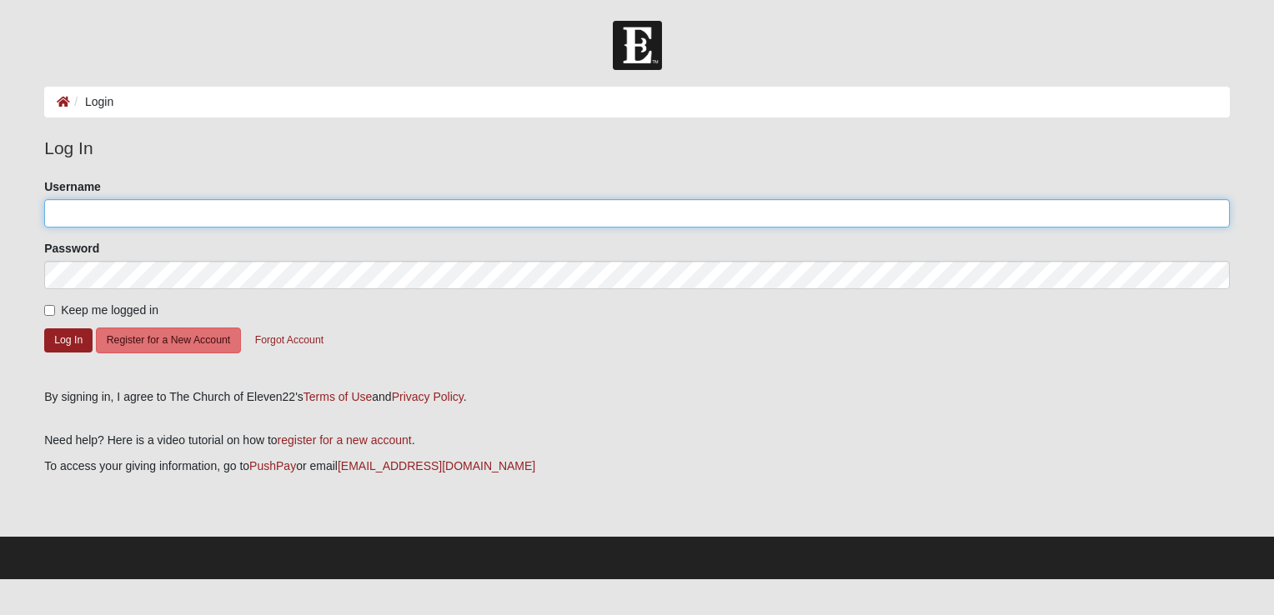
click at [117, 220] on input "Username" at bounding box center [636, 213] width 1185 height 28
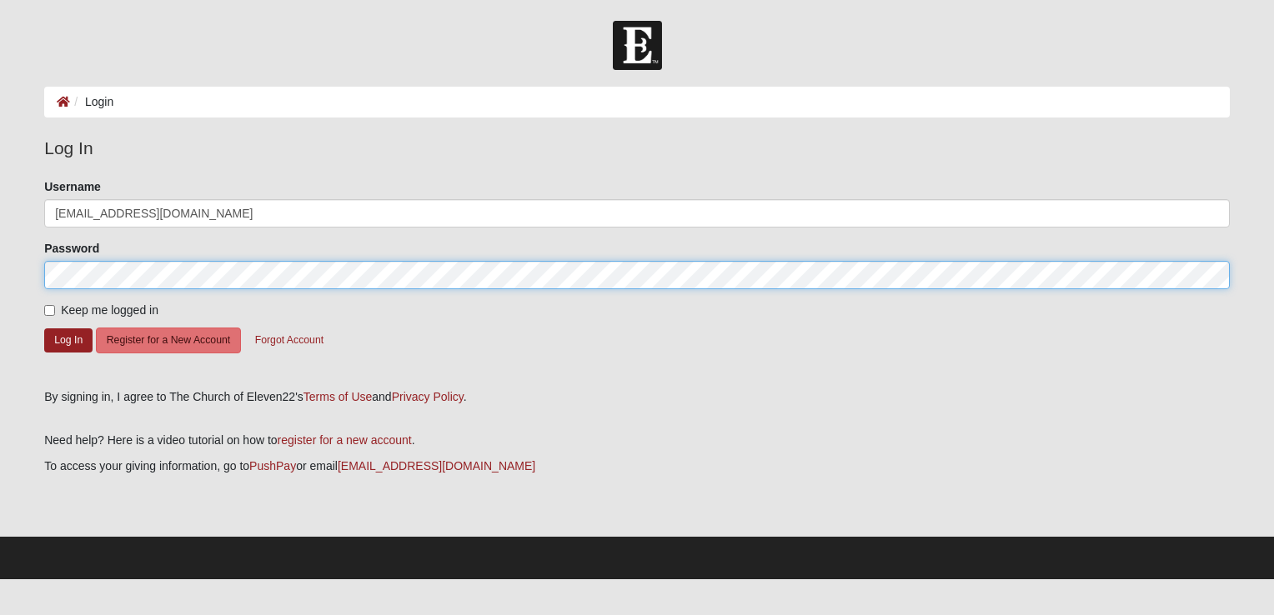
click at [44, 328] on button "Log In" at bounding box center [68, 340] width 48 height 24
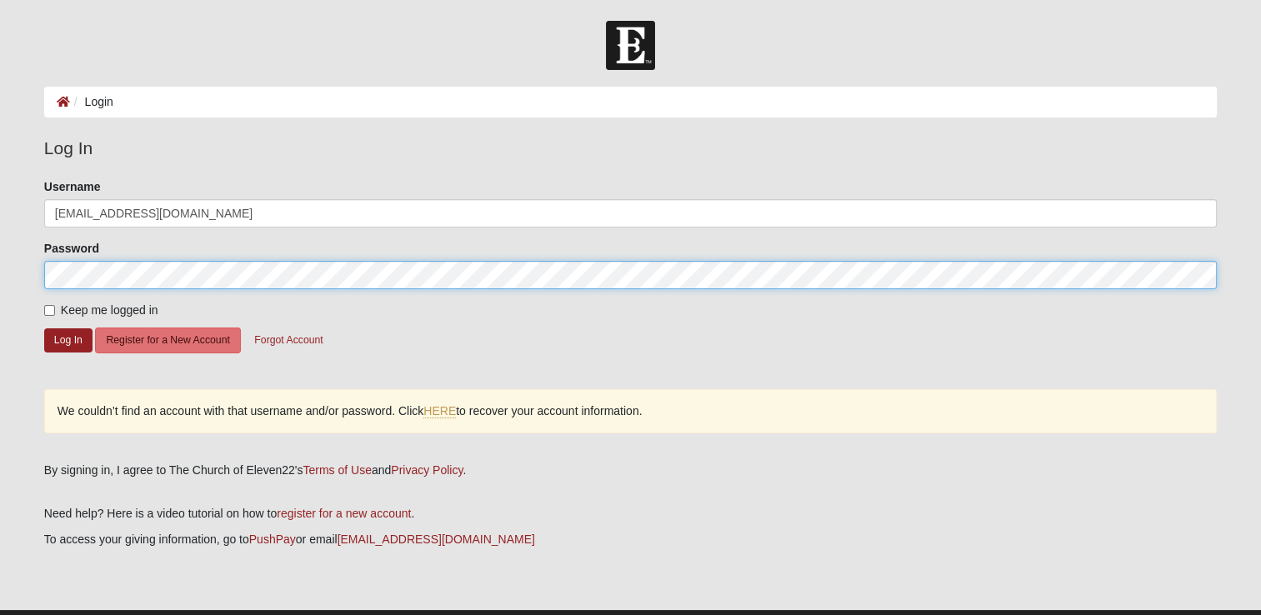
click at [29, 265] on form "Log In Login Login Error Log In Please correct the following: Username capyoung…" at bounding box center [630, 337] width 1261 height 632
click at [44, 328] on button "Log In" at bounding box center [68, 340] width 48 height 24
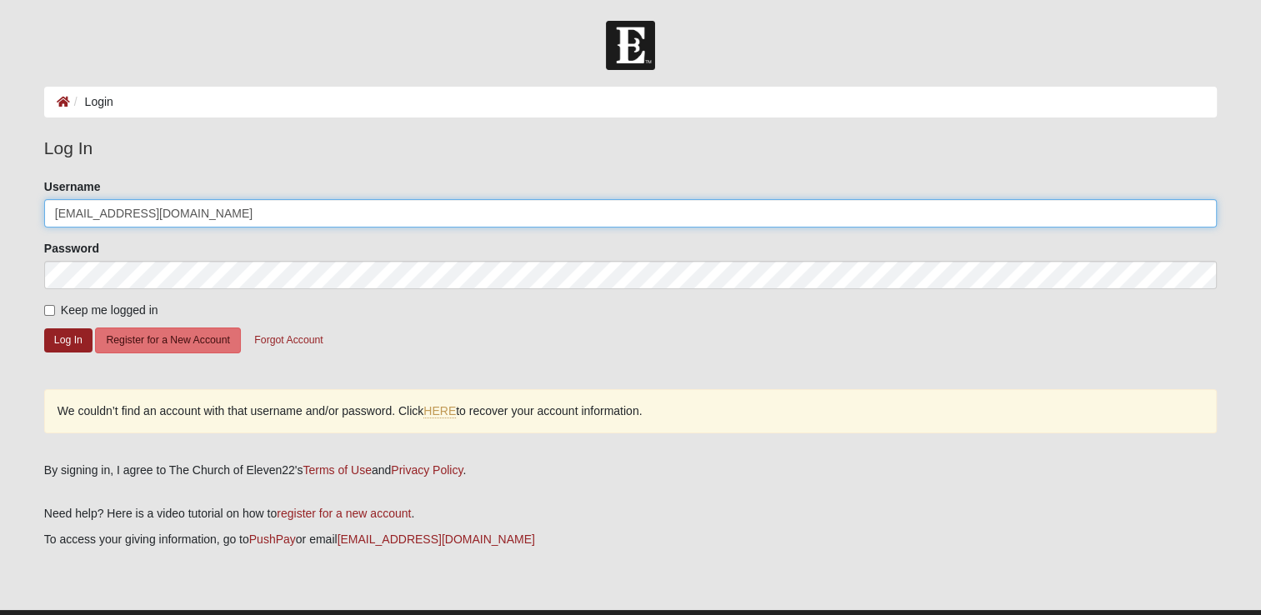
drag, startPoint x: 198, startPoint y: 214, endPoint x: -3, endPoint y: 168, distance: 206.9
click at [0, 168] on html "Log In Login Login Error Log In Please correct the following: Username capyoung…" at bounding box center [630, 326] width 1261 height 653
type input "c"
type input "Capyoung"
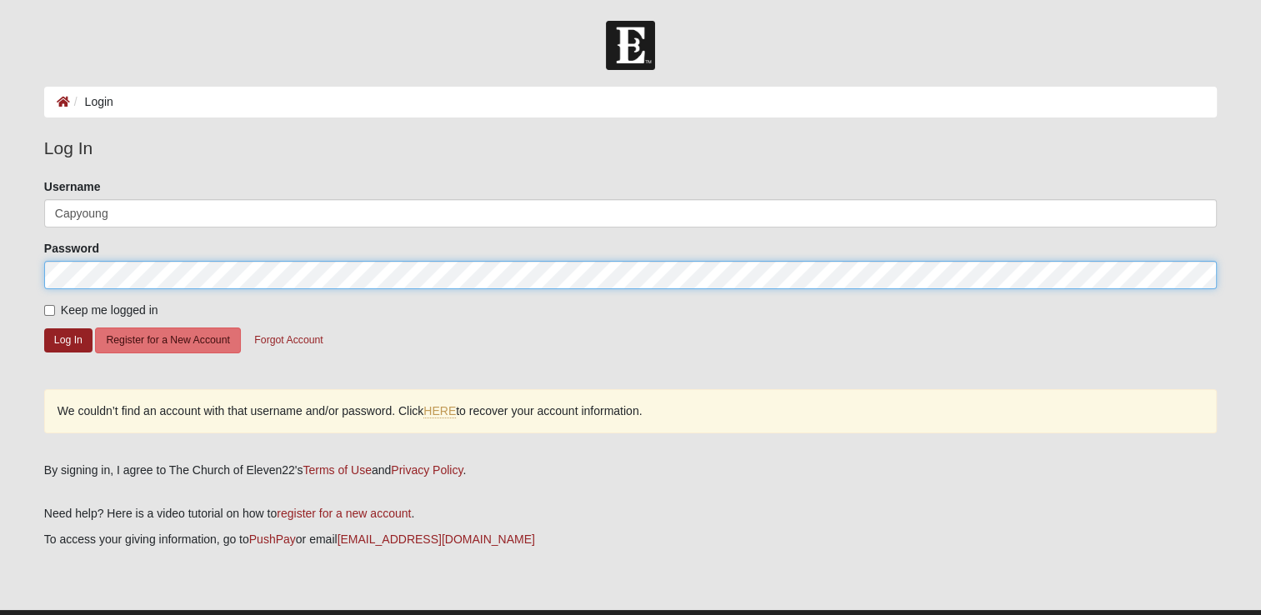
click at [0, 258] on html "Log In Login Login Error Log In Please correct the following: Username Capyoung…" at bounding box center [630, 326] width 1261 height 653
click at [44, 328] on button "Log In" at bounding box center [68, 340] width 48 height 24
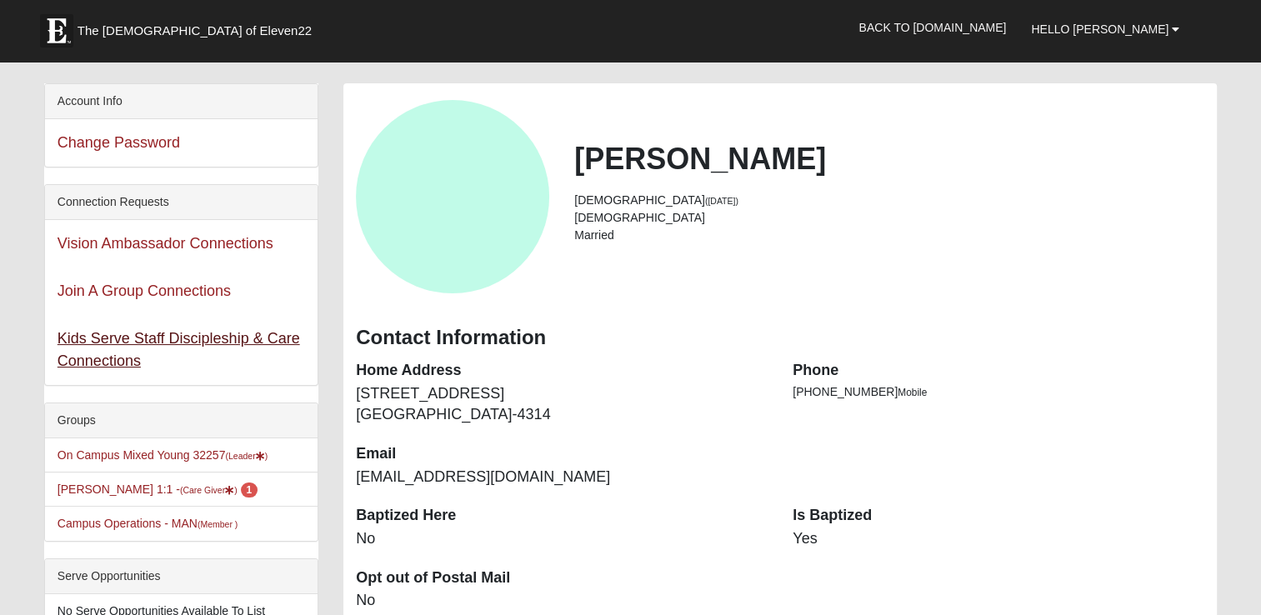
scroll to position [83, 0]
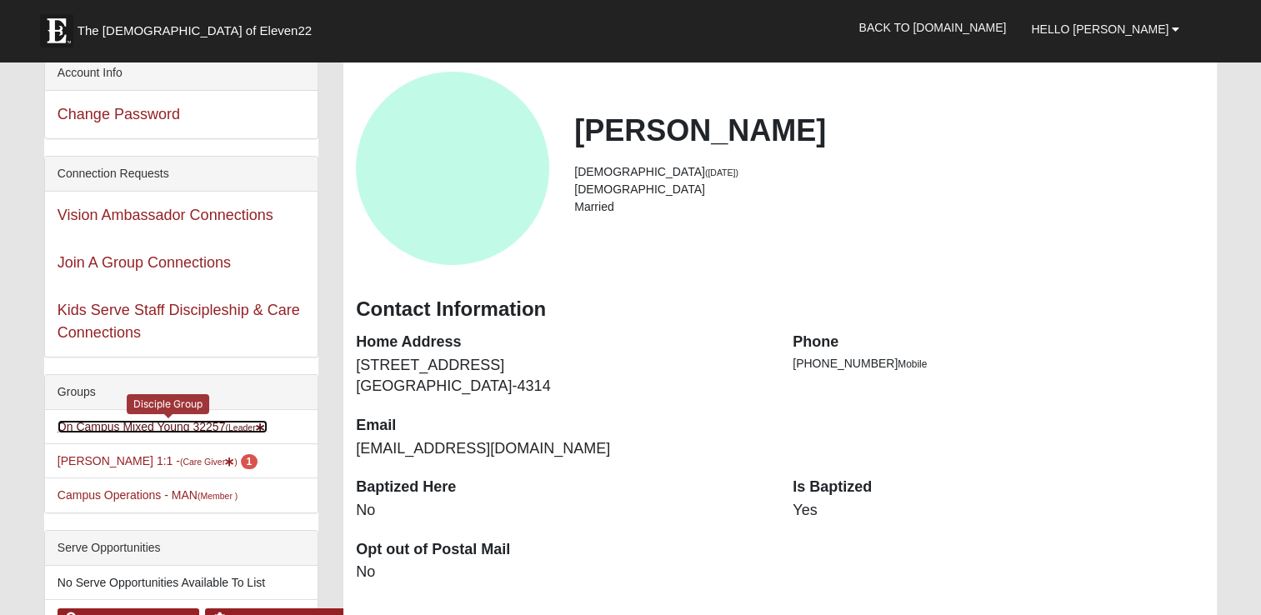
click at [197, 428] on link "On Campus Mixed Young 32257 (Leader )" at bounding box center [163, 426] width 210 height 13
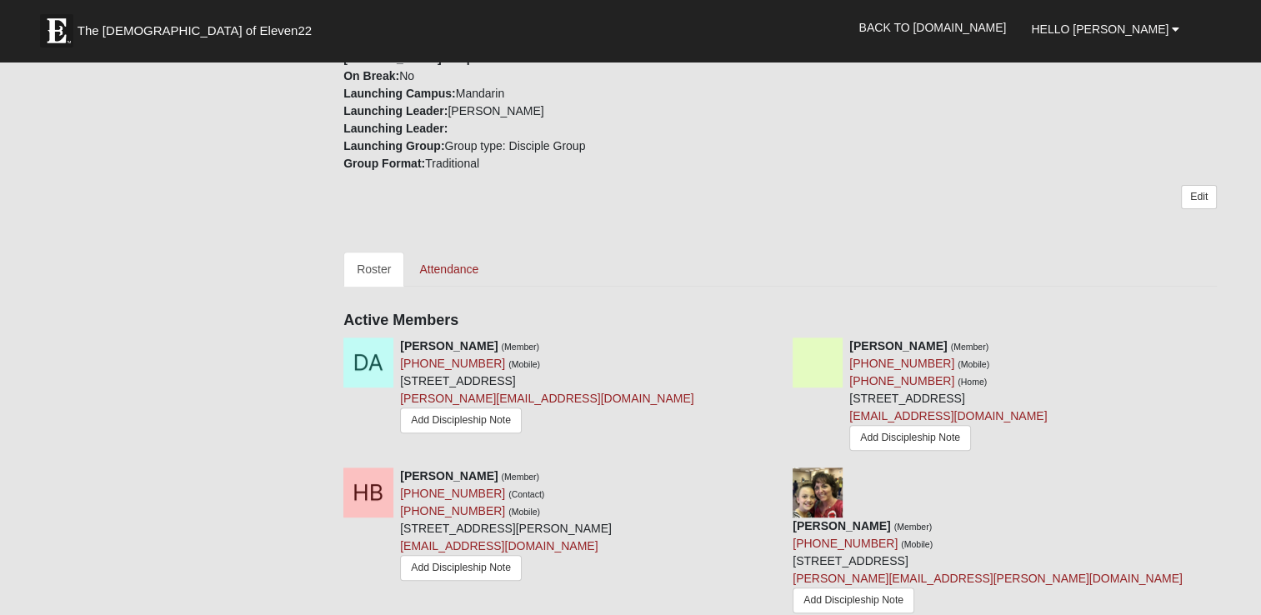
scroll to position [583, 0]
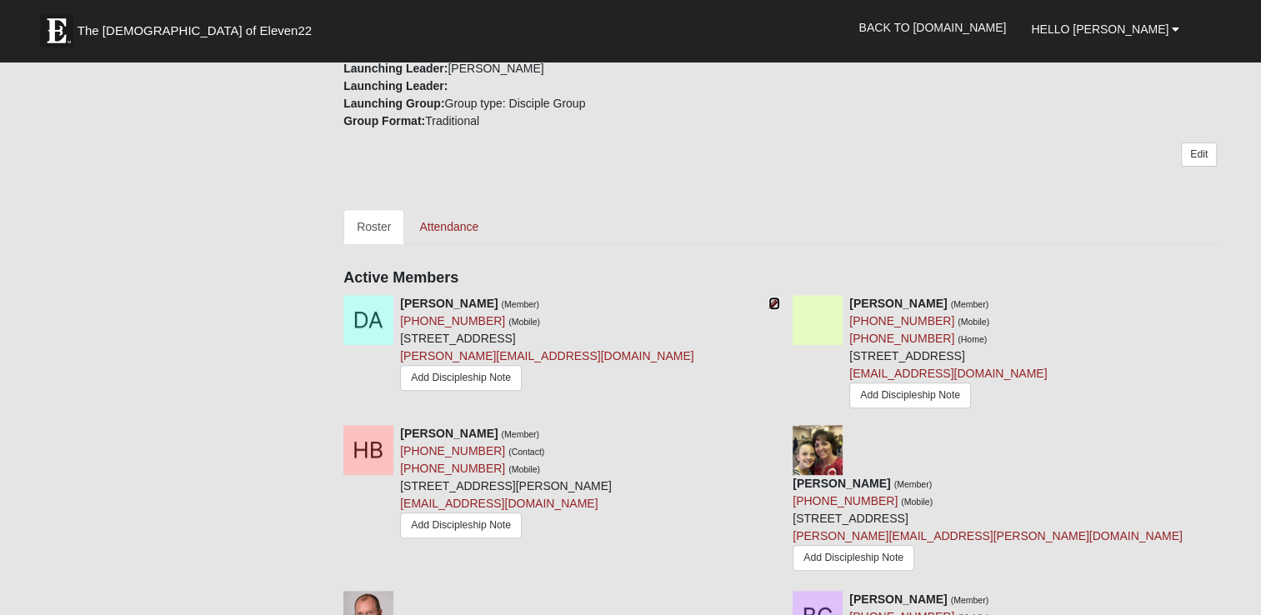
click at [774, 302] on icon at bounding box center [775, 304] width 12 height 12
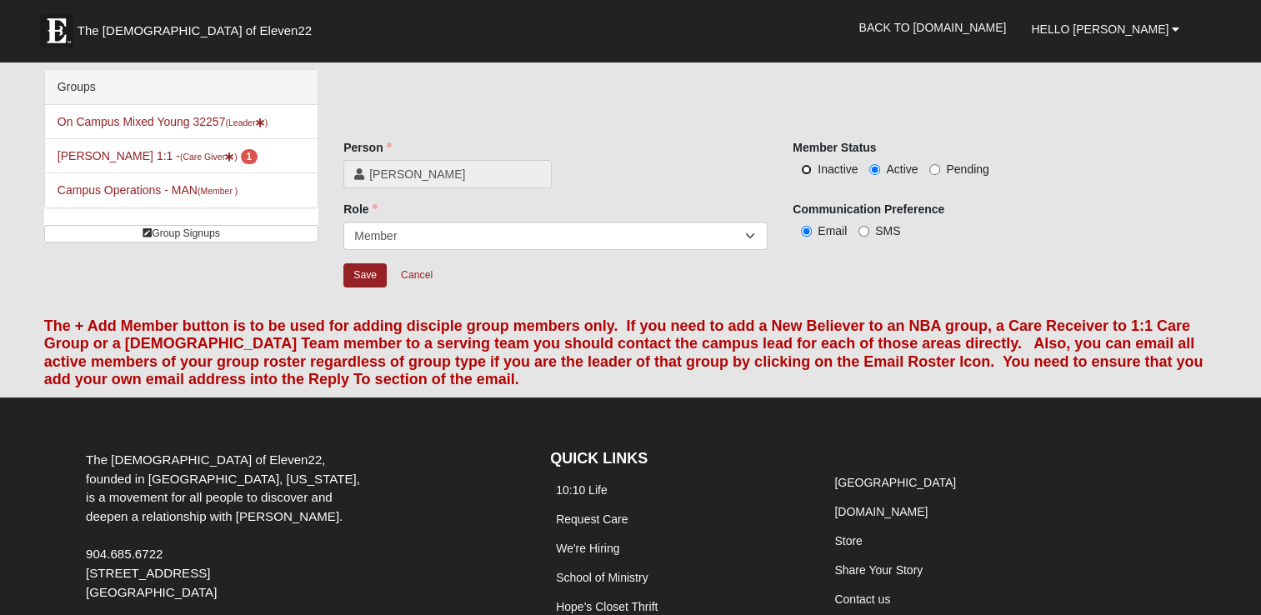
click at [809, 166] on input "Inactive" at bounding box center [806, 169] width 11 height 11
radio input "true"
click at [363, 272] on input "Save" at bounding box center [364, 275] width 43 height 24
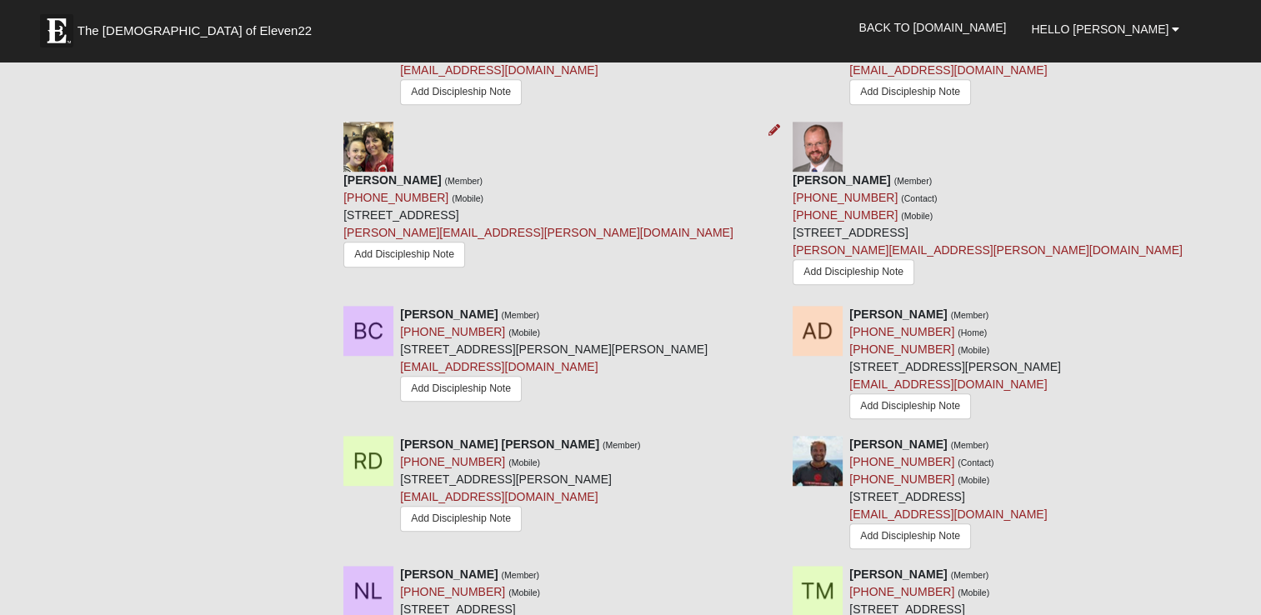
scroll to position [917, 0]
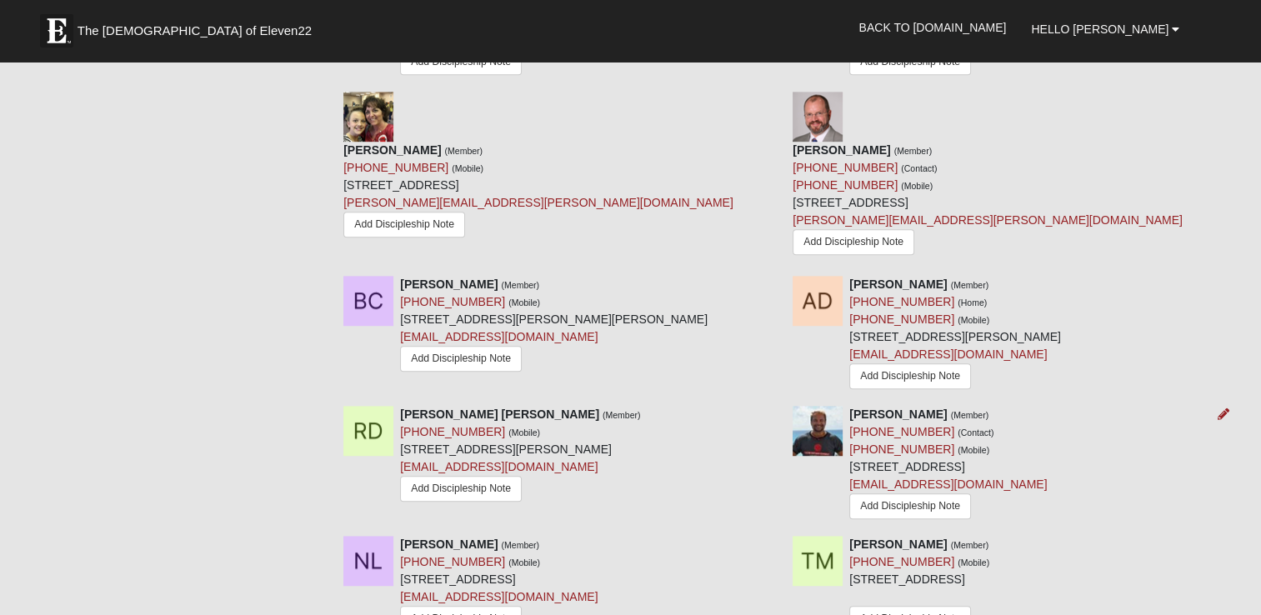
click at [824, 406] on img at bounding box center [818, 431] width 50 height 50
click at [813, 406] on img at bounding box center [818, 431] width 50 height 50
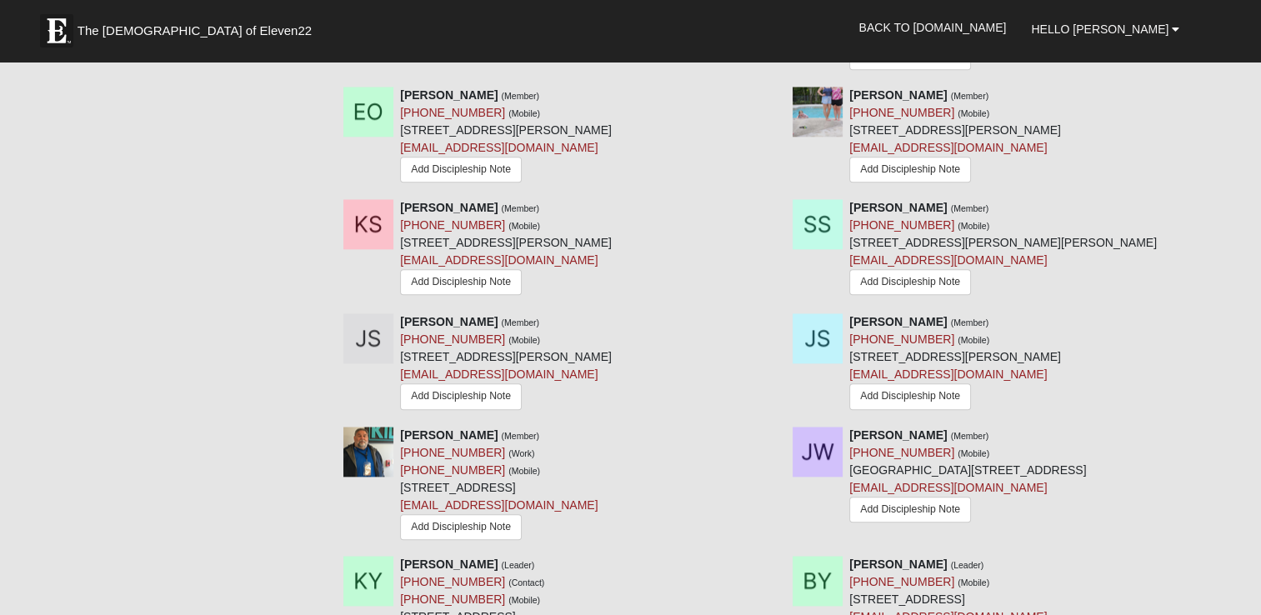
scroll to position [1750, 0]
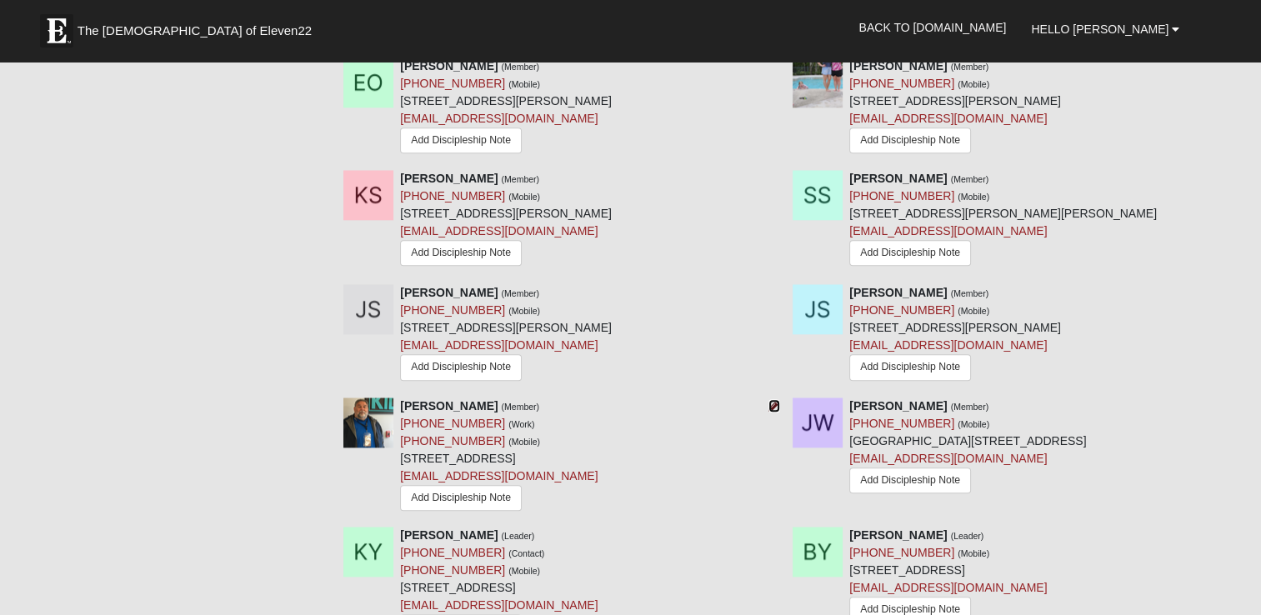
click at [773, 400] on icon at bounding box center [775, 406] width 12 height 12
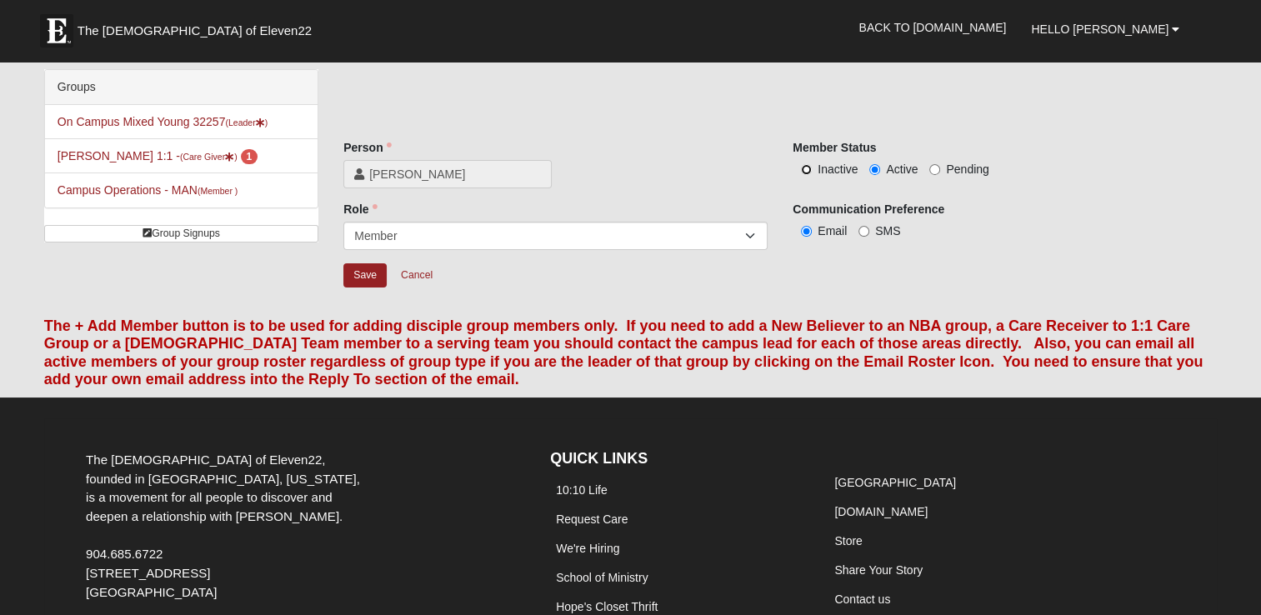
click at [803, 165] on input "Inactive" at bounding box center [806, 169] width 11 height 11
radio input "true"
click at [373, 275] on input "Save" at bounding box center [364, 275] width 43 height 24
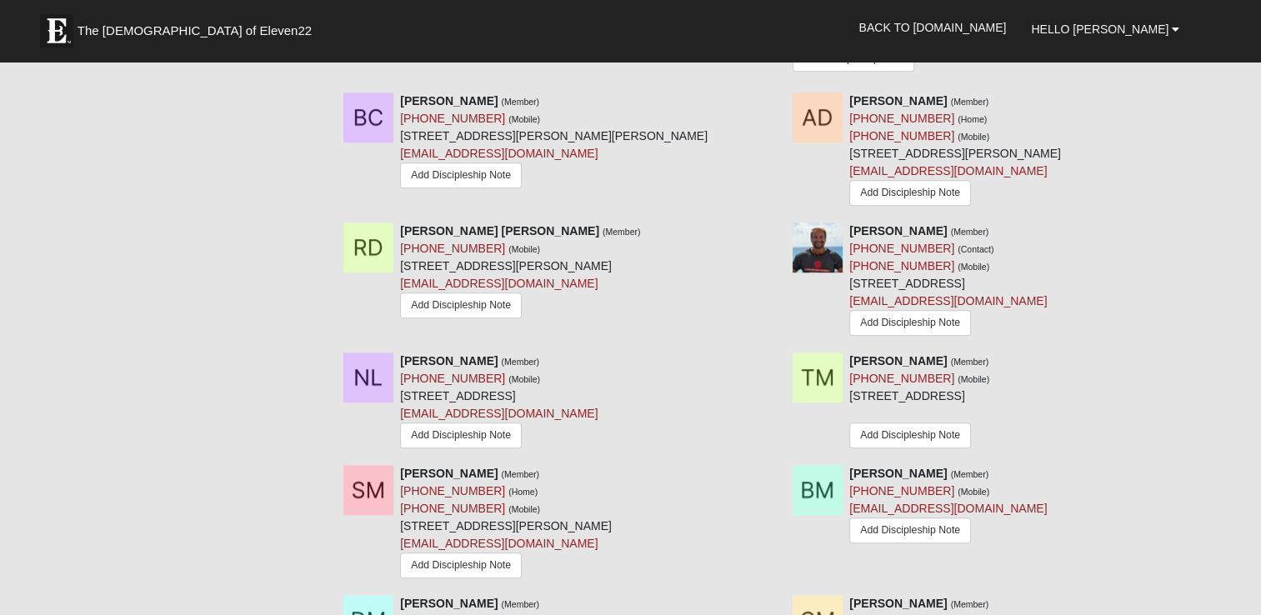
scroll to position [1000, 0]
